Goal: Task Accomplishment & Management: Use online tool/utility

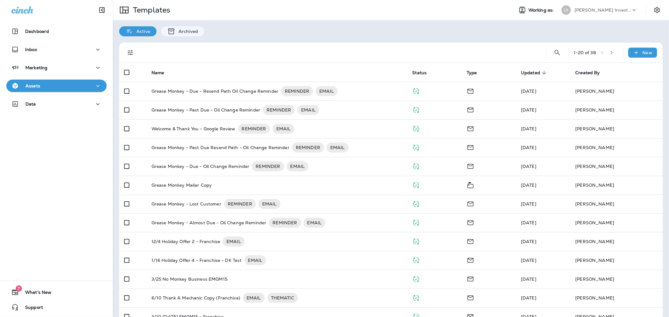
click at [601, 13] on div "[PERSON_NAME] Investments, LLC dba Grease Monkey" at bounding box center [602, 9] width 56 height 9
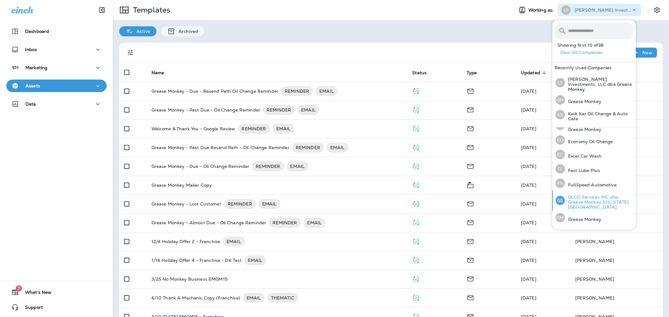
scroll to position [104, 0]
click at [597, 216] on p "Grease Monkey" at bounding box center [583, 218] width 36 height 5
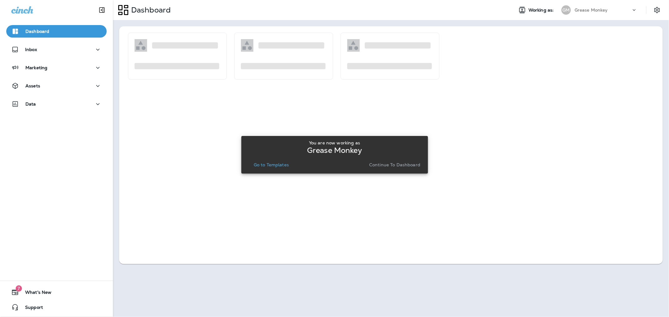
drag, startPoint x: 373, startPoint y: 166, endPoint x: 370, endPoint y: 165, distance: 3.2
click at [370, 165] on p "Continue to Dashboard" at bounding box center [394, 164] width 51 height 5
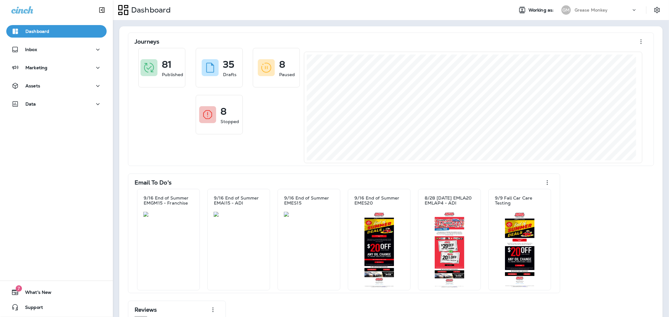
click at [613, 13] on div "Grease Monkey" at bounding box center [602, 9] width 56 height 9
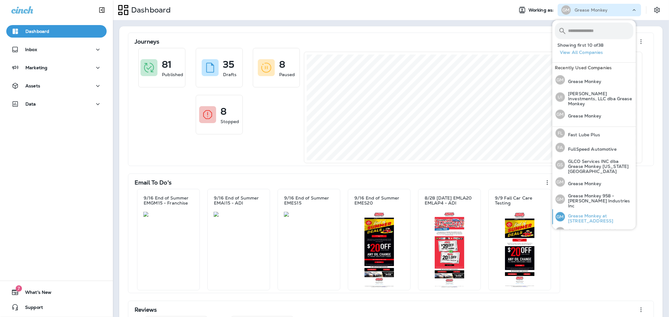
scroll to position [139, 0]
click at [607, 228] on p "Grease Monkey Website Coupons" at bounding box center [599, 233] width 68 height 10
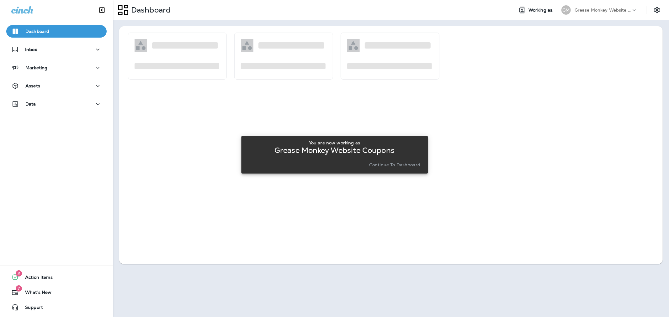
click at [403, 166] on p "Continue to Dashboard" at bounding box center [394, 164] width 51 height 5
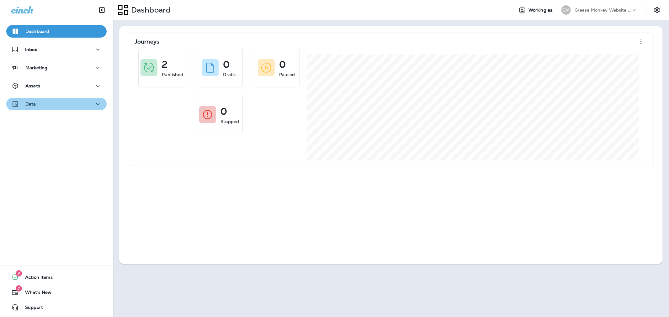
click at [85, 103] on div "Data" at bounding box center [56, 104] width 90 height 8
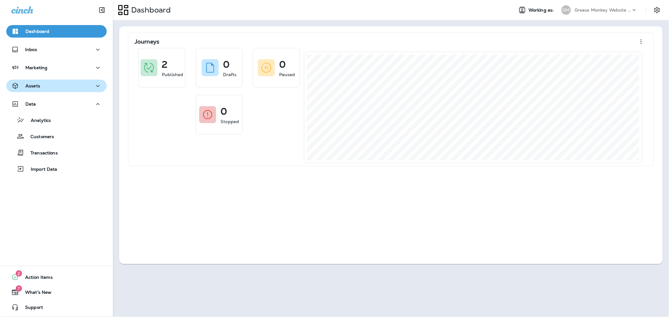
click at [82, 87] on div "Assets" at bounding box center [56, 86] width 90 height 8
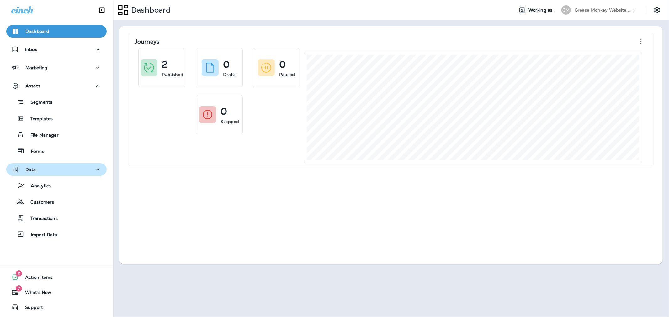
click at [56, 170] on div "Data" at bounding box center [56, 170] width 90 height 8
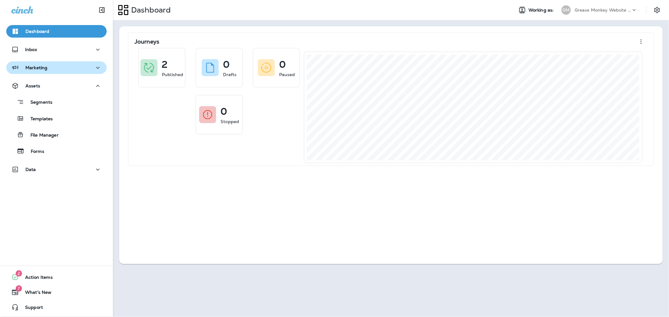
click at [72, 69] on div "Marketing" at bounding box center [56, 68] width 90 height 8
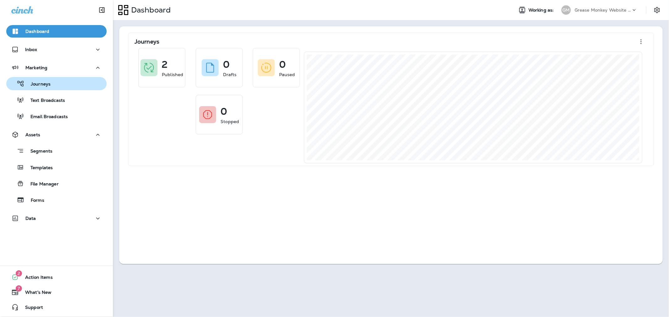
click at [70, 87] on div "Journeys" at bounding box center [56, 83] width 95 height 9
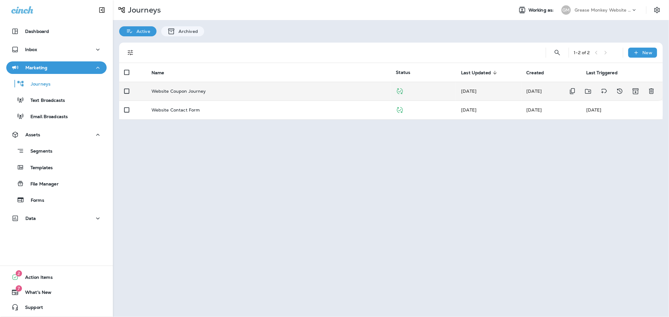
click at [287, 92] on div "Website Coupon Journey" at bounding box center [268, 91] width 235 height 5
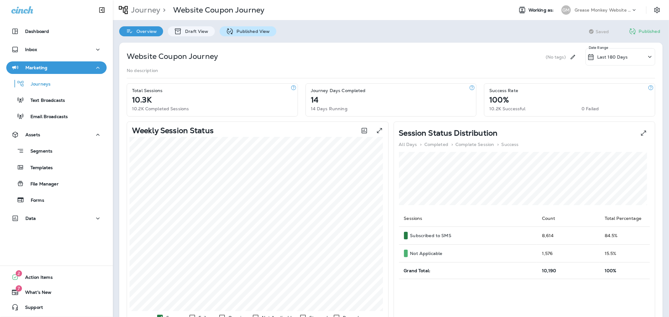
click at [245, 30] on p "Published View" at bounding box center [252, 31] width 36 height 5
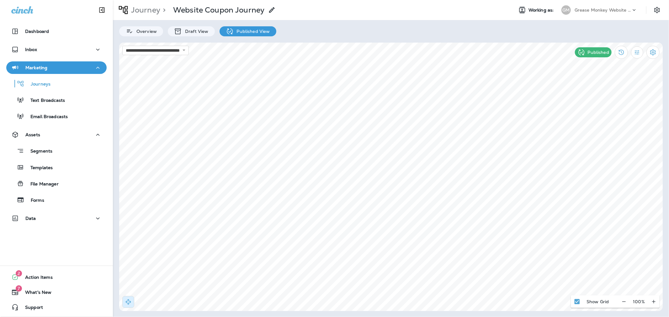
click at [614, 12] on p "Grease Monkey Website Coupons" at bounding box center [602, 10] width 56 height 5
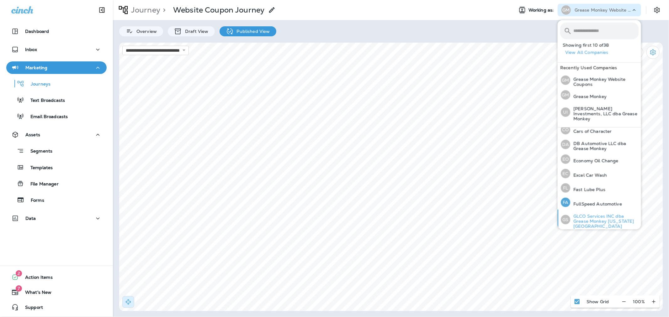
scroll to position [104, 0]
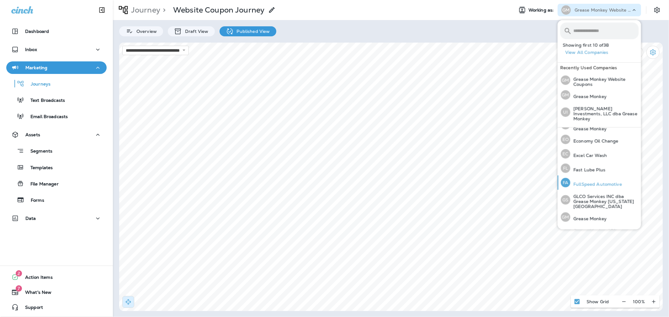
click at [605, 182] on div "FA FullSpeed Automotive" at bounding box center [591, 183] width 66 height 14
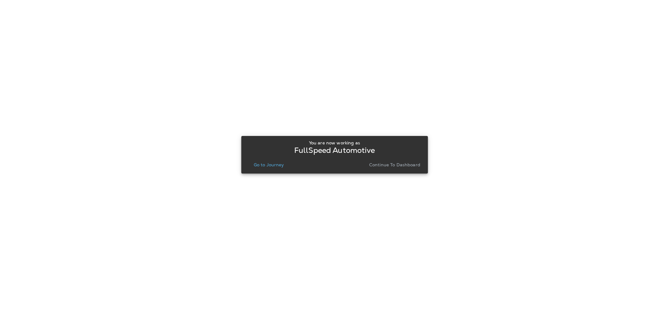
click at [271, 164] on p "Go to Journey" at bounding box center [269, 164] width 30 height 5
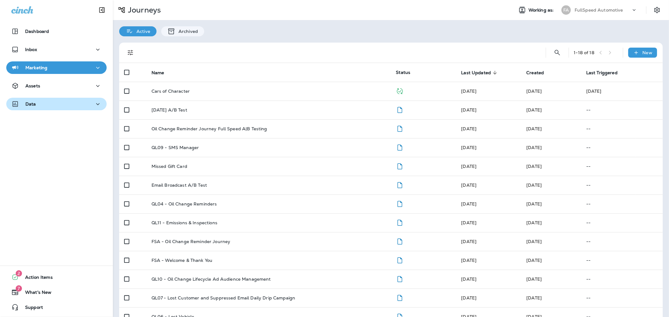
click at [87, 107] on div "Data" at bounding box center [56, 104] width 90 height 8
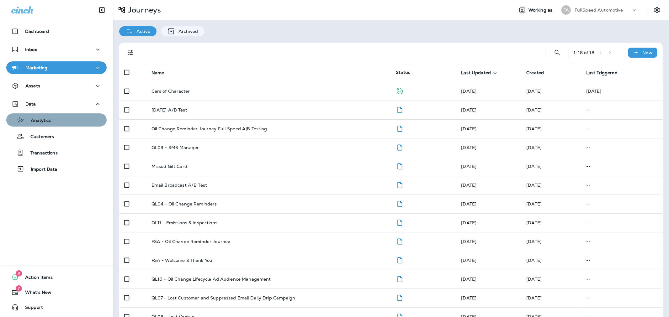
click at [71, 120] on div "Analytics" at bounding box center [56, 119] width 95 height 9
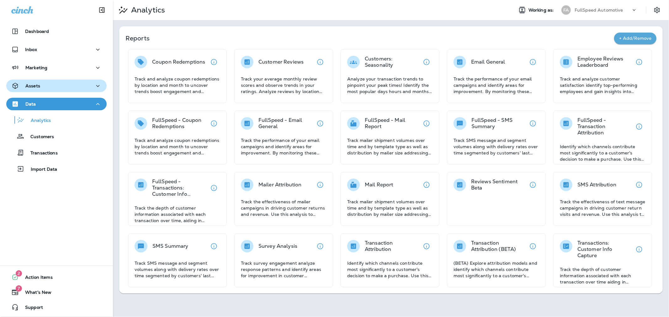
click at [54, 86] on div "Assets" at bounding box center [56, 86] width 90 height 8
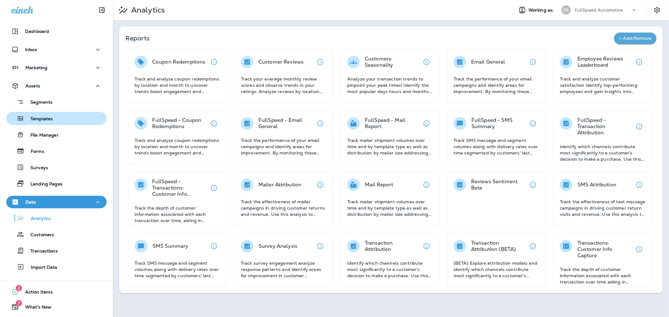
click at [52, 117] on p "Templates" at bounding box center [38, 119] width 29 height 6
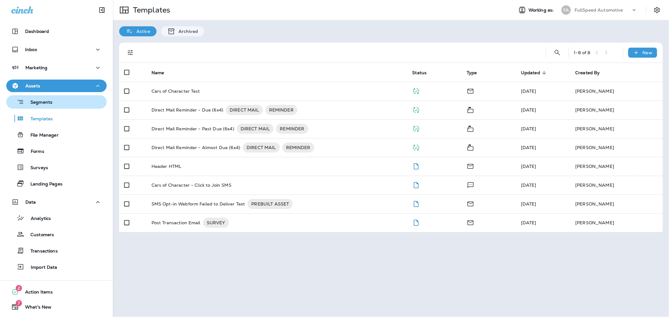
click at [54, 107] on button "Segments" at bounding box center [56, 101] width 100 height 13
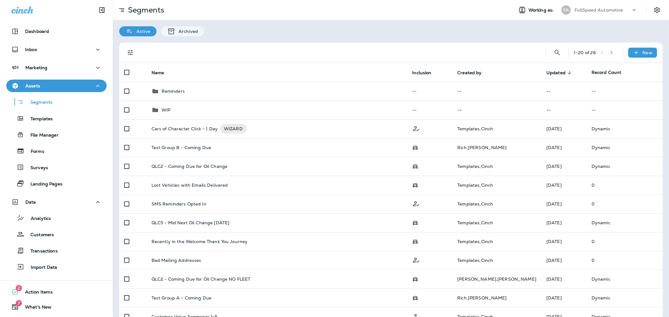
click at [642, 60] on div "1 - 20 of 26 New" at bounding box center [392, 53] width 536 height 20
click at [642, 54] on p "New" at bounding box center [647, 52] width 10 height 5
click at [614, 66] on p "New Segment" at bounding box center [619, 67] width 34 height 5
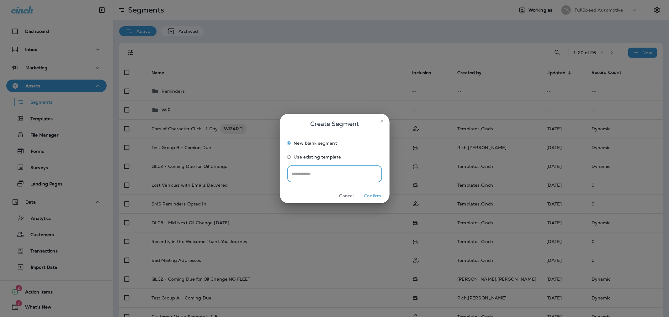
click at [335, 173] on input "text" at bounding box center [334, 174] width 95 height 17
type input "********"
click at [371, 195] on button "Confirm" at bounding box center [373, 196] width 24 height 10
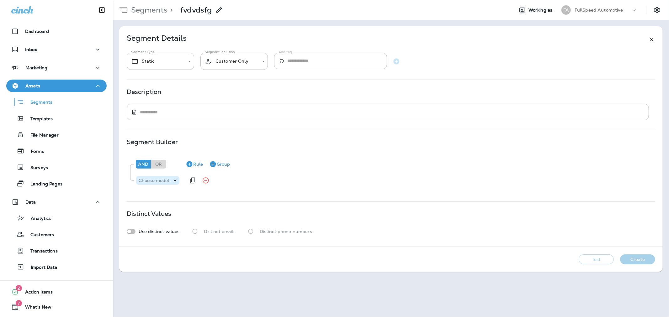
click at [165, 180] on p "Choose model" at bounding box center [154, 180] width 31 height 5
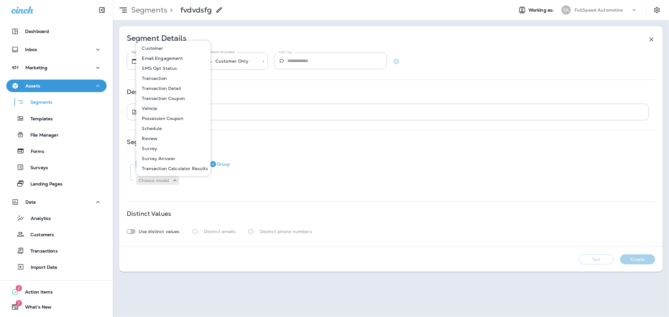
click at [167, 60] on p "Email Engagement" at bounding box center [161, 58] width 44 height 5
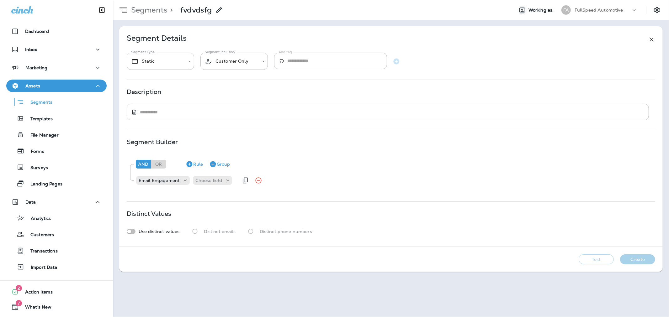
click at [203, 185] on div "Email Engagement Choose field" at bounding box center [186, 180] width 103 height 13
click at [206, 182] on p "Choose field" at bounding box center [208, 180] width 27 height 5
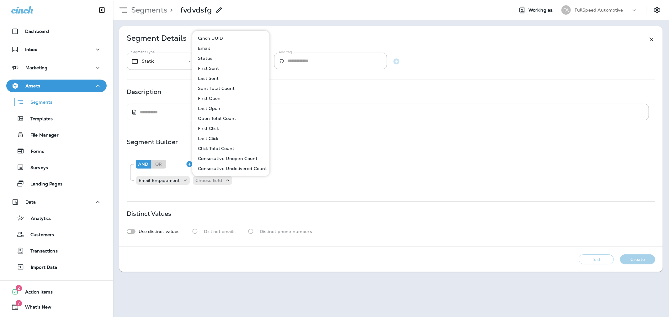
click at [352, 90] on div "Description" at bounding box center [391, 91] width 528 height 5
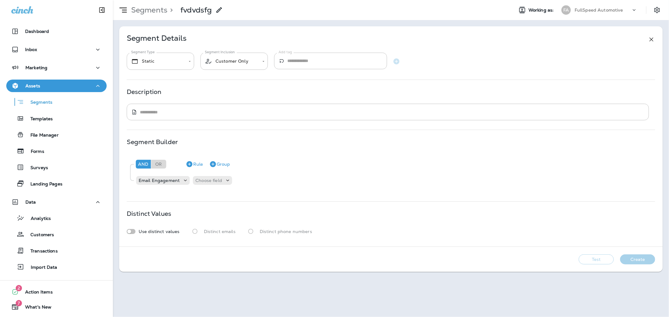
click at [650, 34] on div "**********" at bounding box center [390, 136] width 543 height 220
click at [651, 39] on icon at bounding box center [651, 40] width 8 height 8
